Goal: Communication & Community: Answer question/provide support

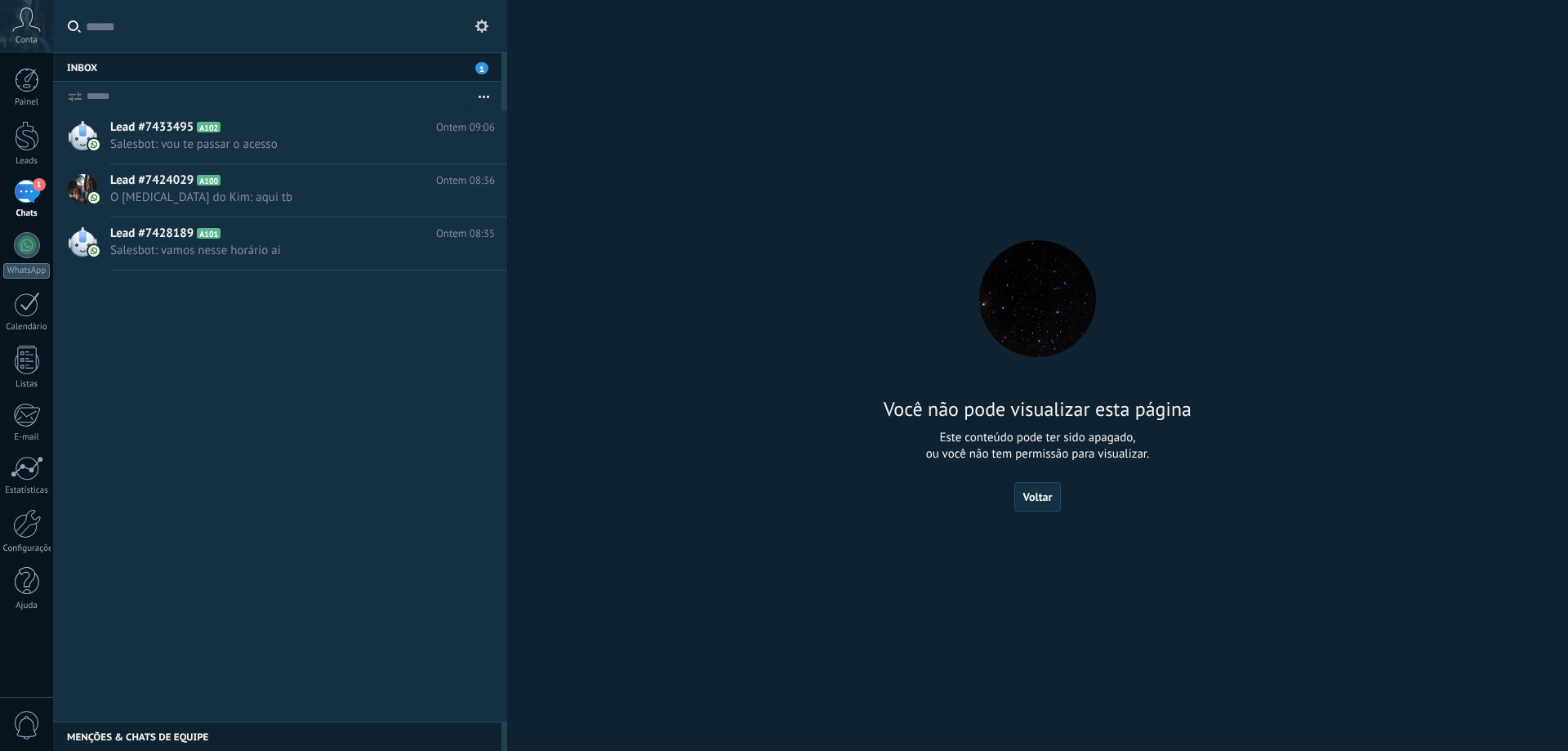
click at [873, 274] on div "Você não pode visualizar esta página Este conteúdo pode ter sido apagado, ou vo…" at bounding box center [1038, 375] width 467 height 751
click at [39, 170] on div "Painel Leads 1 Chats WhatsApp Clientes" at bounding box center [26, 347] width 53 height 560
click at [28, 187] on div "1" at bounding box center [27, 192] width 26 height 24
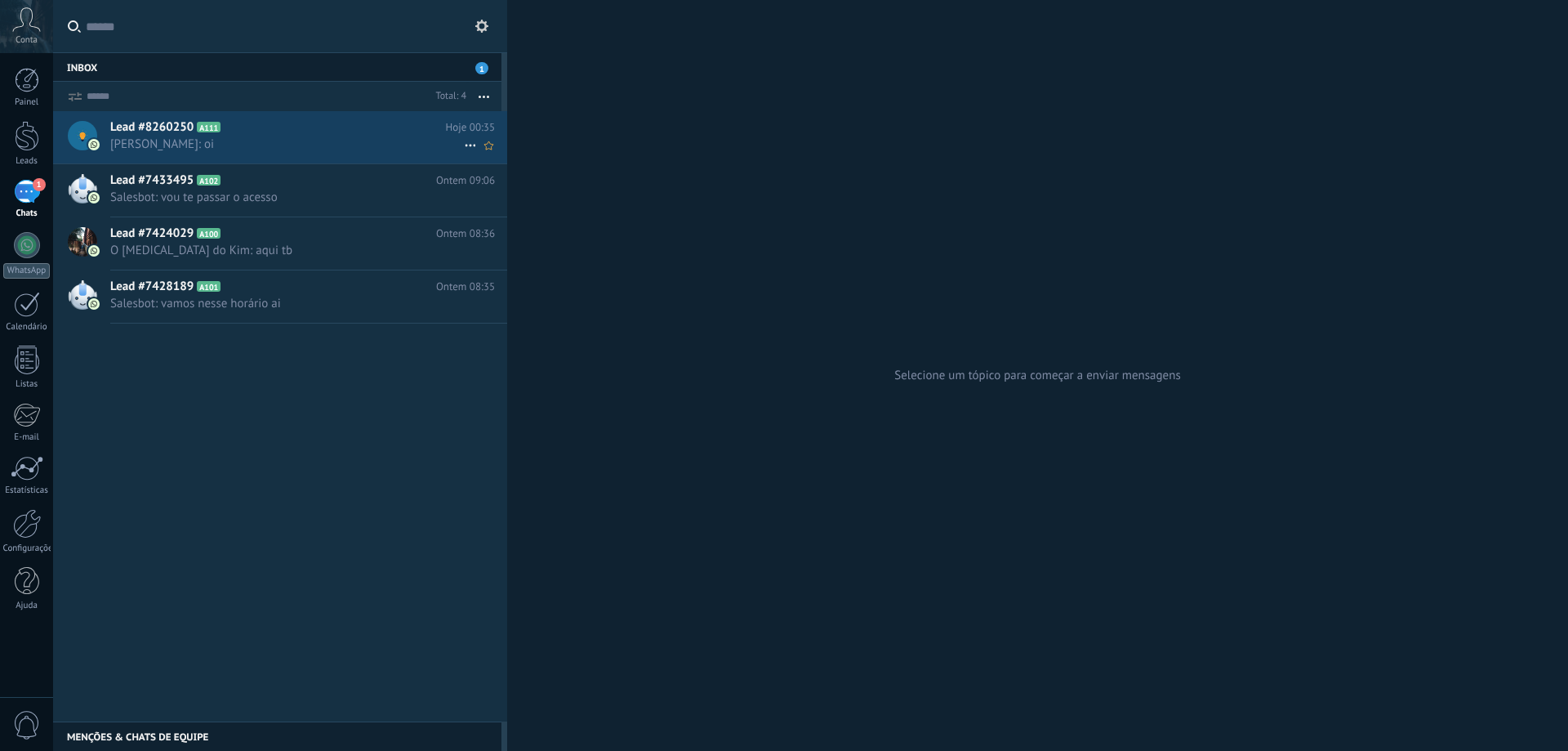
click at [363, 138] on span "[PERSON_NAME]: oi" at bounding box center [286, 144] width 354 height 16
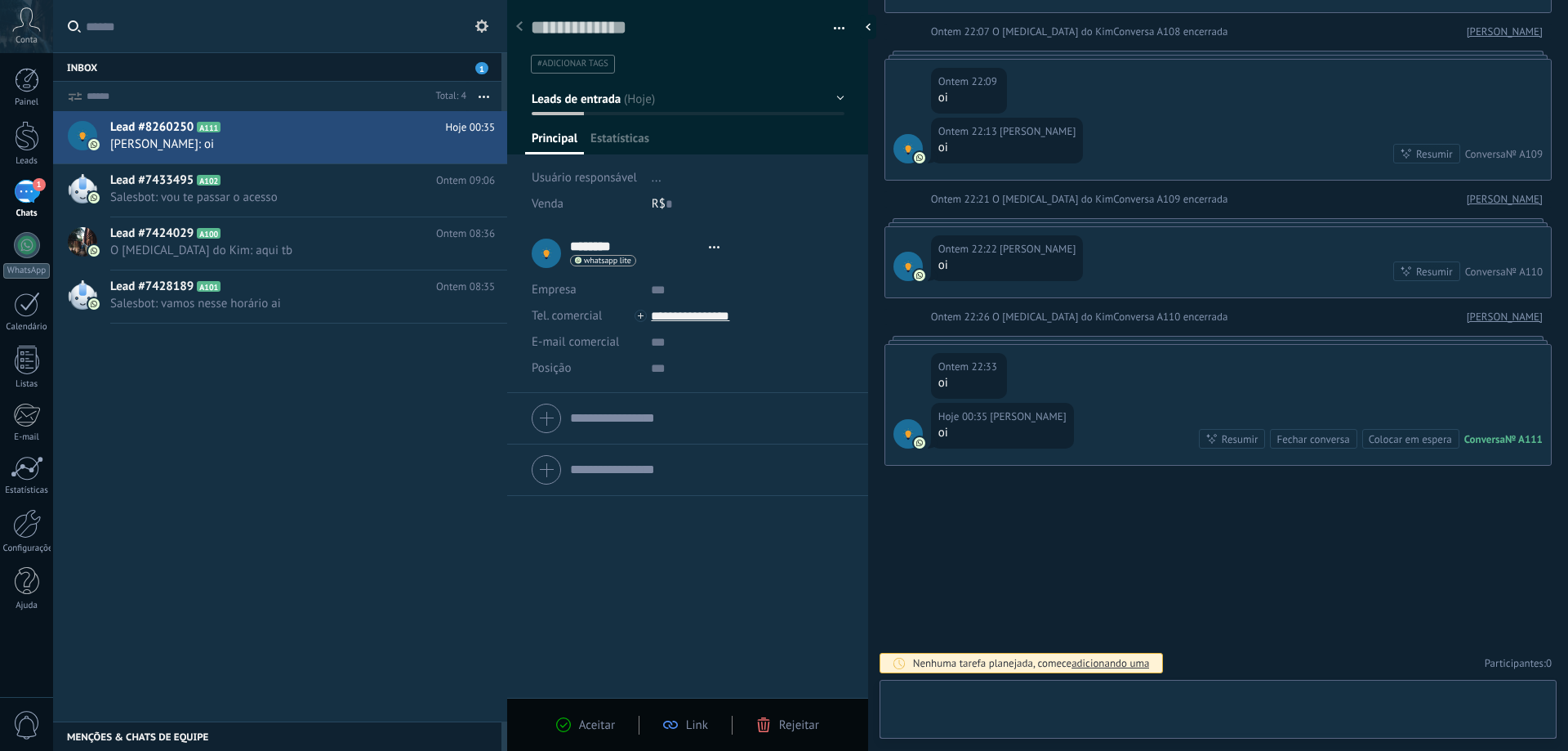
scroll to position [25, 0]
click at [1080, 696] on div at bounding box center [1218, 712] width 651 height 49
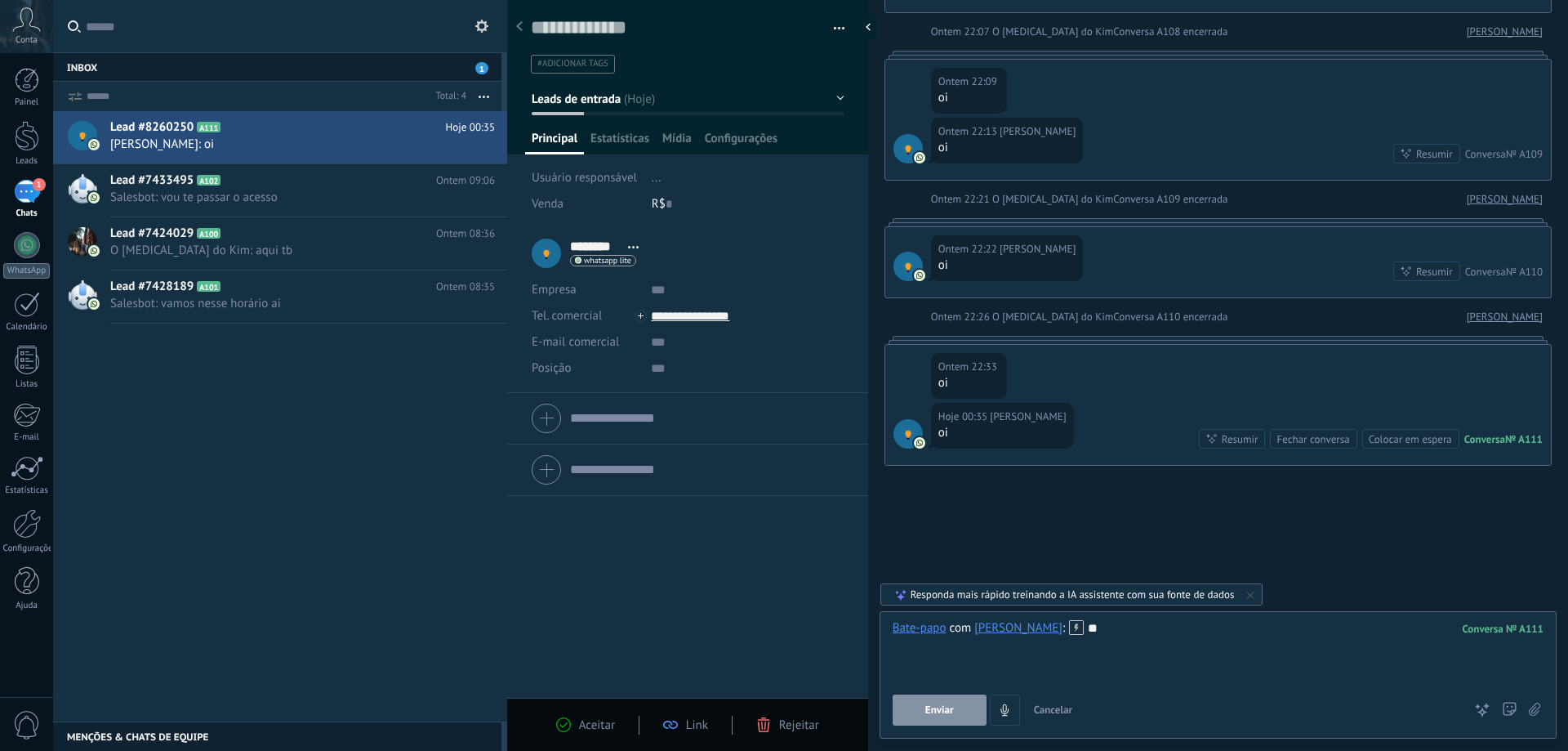
click at [932, 710] on span "Enviar" at bounding box center [939, 709] width 29 height 11
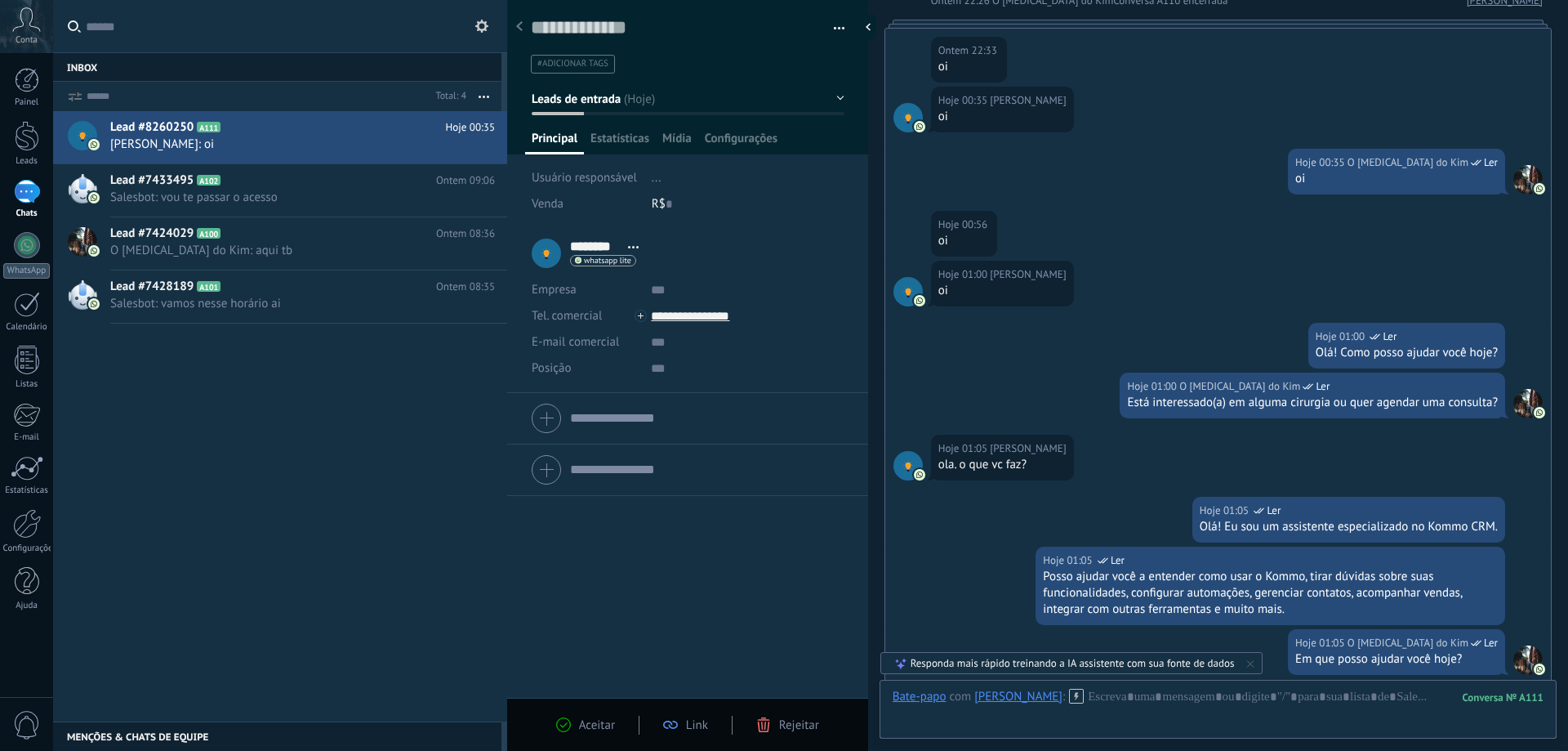
scroll to position [2885, 0]
